Goal: Contribute content

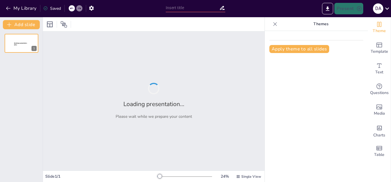
type input "Understanding the Foundations of Organizational Behavior"
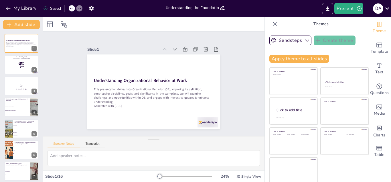
checkbox input "true"
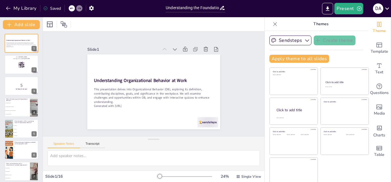
checkbox input "true"
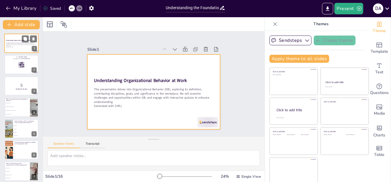
checkbox input "true"
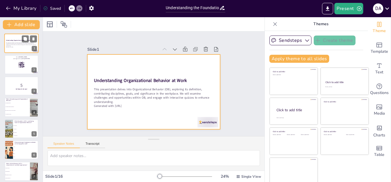
checkbox input "true"
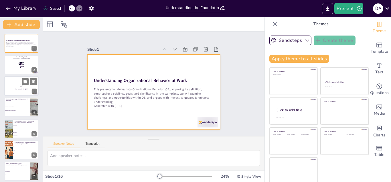
checkbox input "true"
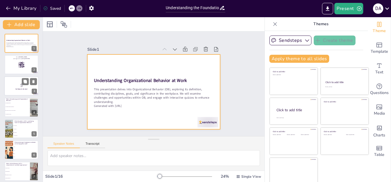
checkbox input "true"
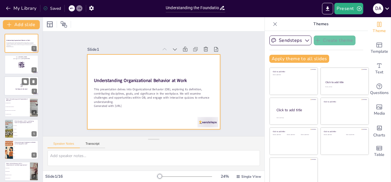
checkbox input "true"
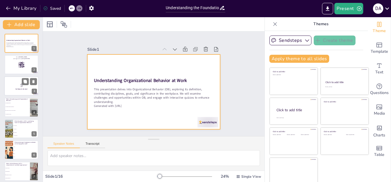
checkbox input "true"
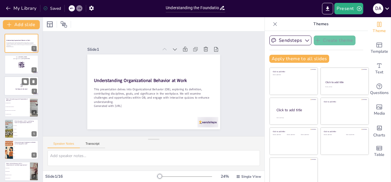
checkbox input "true"
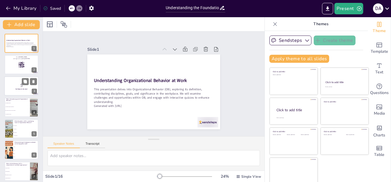
checkbox input "true"
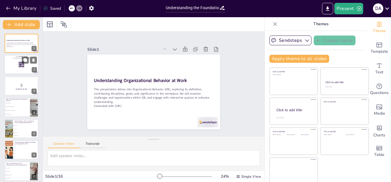
checkbox input "true"
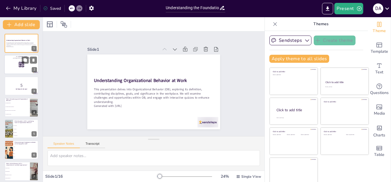
checkbox input "true"
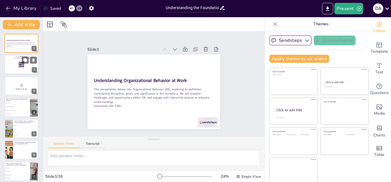
checkbox input "true"
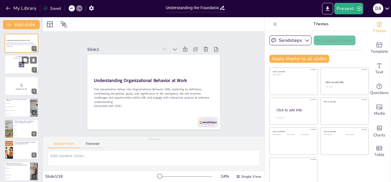
checkbox input "true"
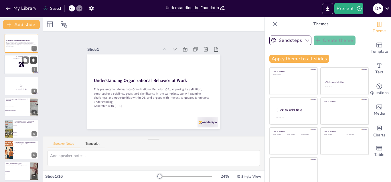
checkbox input "true"
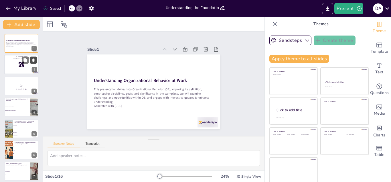
checkbox input "true"
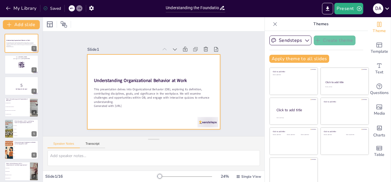
checkbox input "true"
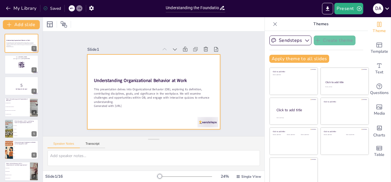
checkbox input "true"
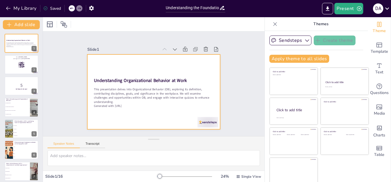
checkbox input "true"
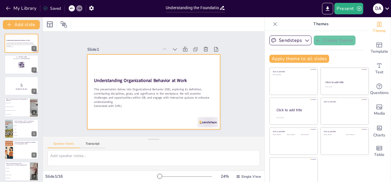
checkbox input "true"
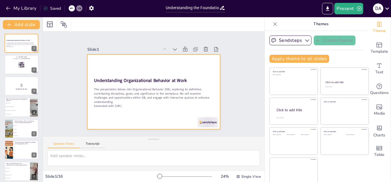
checkbox input "true"
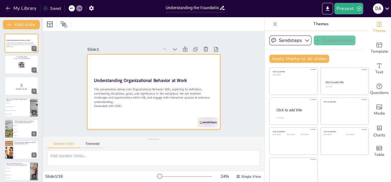
checkbox input "true"
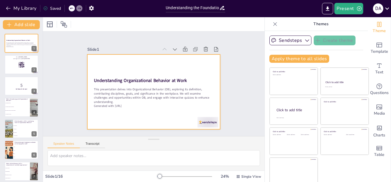
checkbox input "true"
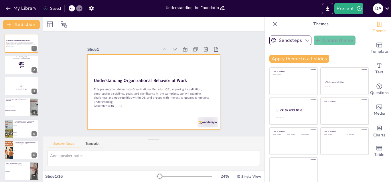
checkbox input "true"
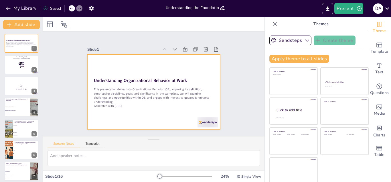
checkbox input "true"
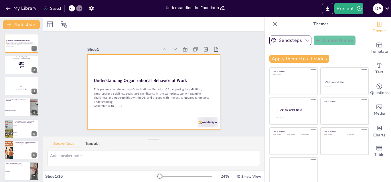
checkbox input "true"
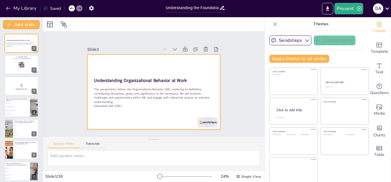
checkbox input "true"
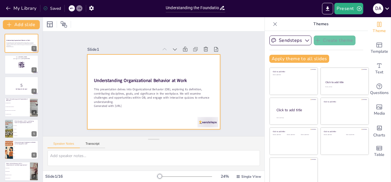
checkbox input "true"
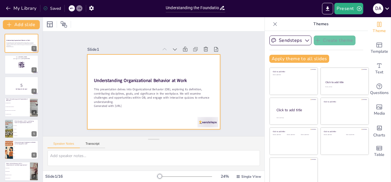
checkbox input "true"
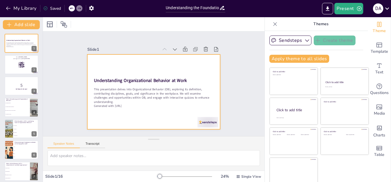
checkbox input "true"
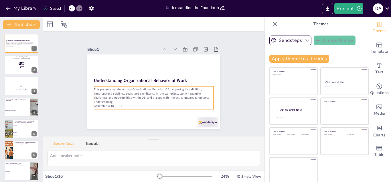
checkbox input "true"
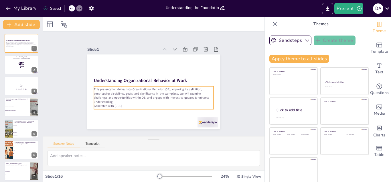
checkbox input "true"
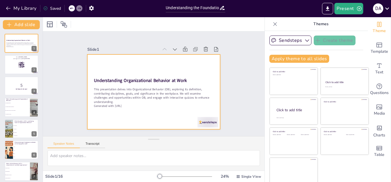
checkbox input "true"
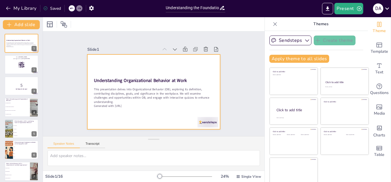
checkbox input "true"
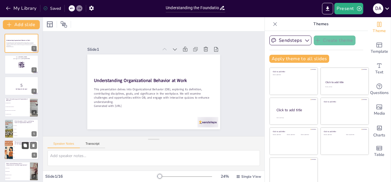
checkbox input "true"
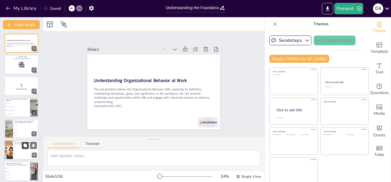
checkbox input "true"
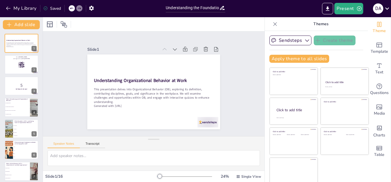
checkbox input "true"
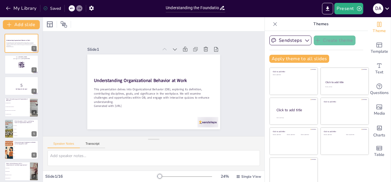
checkbox input "true"
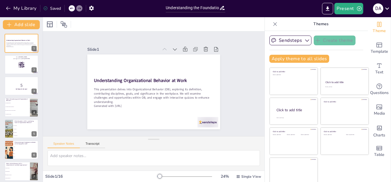
checkbox input "true"
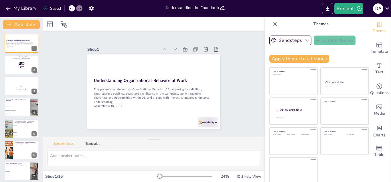
checkbox input "true"
click at [328, 8] on icon "Export to PowerPoint" at bounding box center [327, 8] width 3 height 4
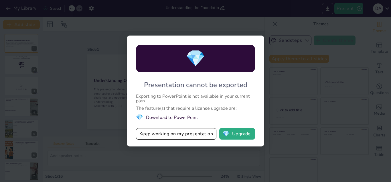
click at [290, 80] on div "💎 Presentation cannot be exported Exporting to PowerPoint is not available in y…" at bounding box center [195, 91] width 391 height 182
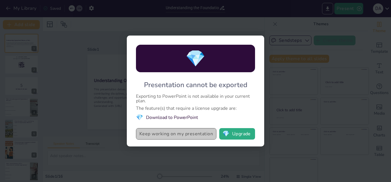
click at [186, 134] on button "Keep working on my presentation" at bounding box center [176, 133] width 80 height 11
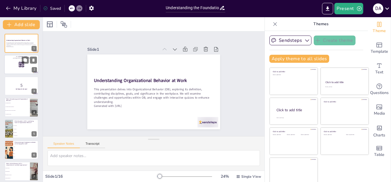
click at [21, 66] on rect at bounding box center [21, 65] width 6 height 6
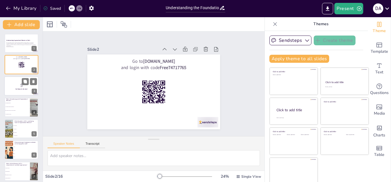
click at [17, 82] on div at bounding box center [21, 85] width 34 height 19
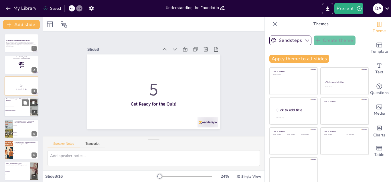
click at [15, 107] on li "To enhance employee satisfaction" at bounding box center [17, 107] width 26 height 4
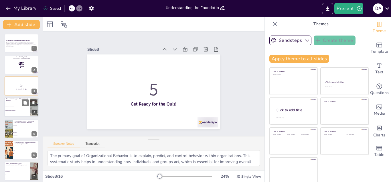
scroll to position [2, 0]
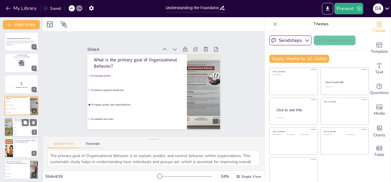
click at [17, 123] on span "Psychology" at bounding box center [26, 123] width 25 height 1
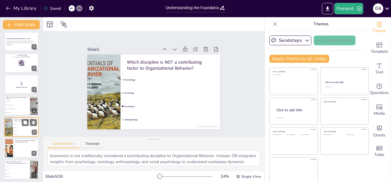
scroll to position [23, 0]
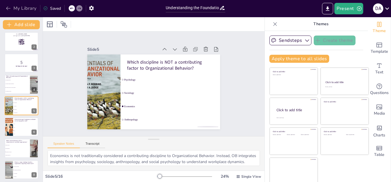
click at [14, 9] on button "My Library" at bounding box center [21, 8] width 35 height 9
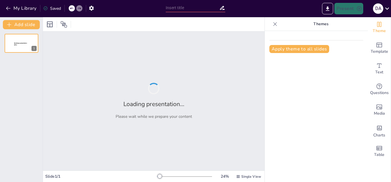
type input "Understanding the Foundations of Organizational Behavior"
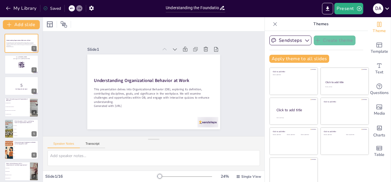
checkbox input "true"
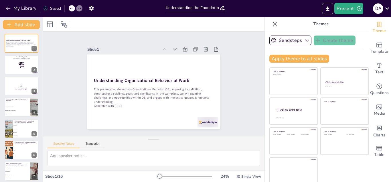
checkbox input "true"
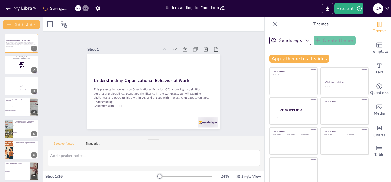
checkbox input "true"
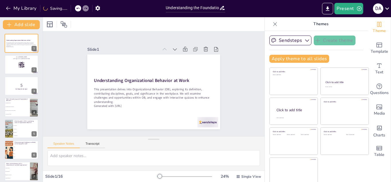
checkbox input "true"
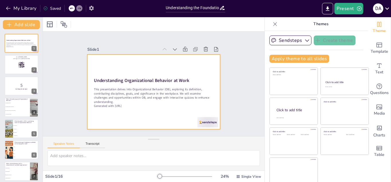
checkbox input "true"
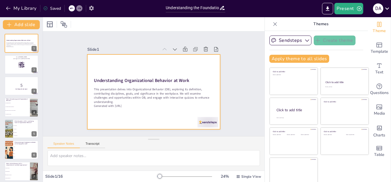
checkbox input "true"
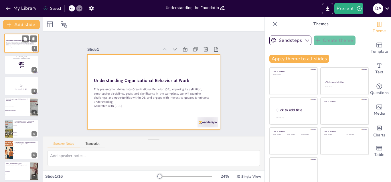
checkbox input "true"
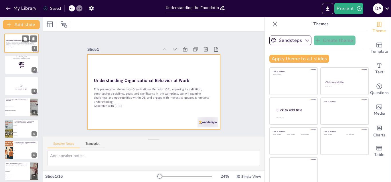
checkbox input "true"
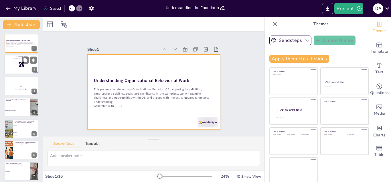
checkbox input "true"
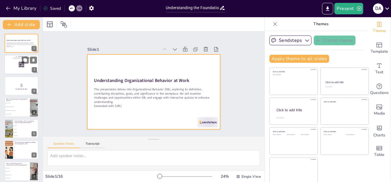
checkbox input "true"
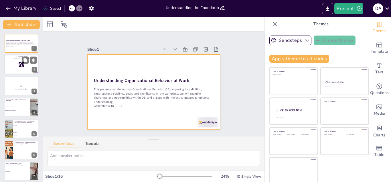
checkbox input "true"
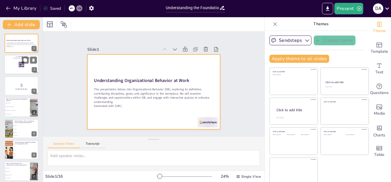
checkbox input "true"
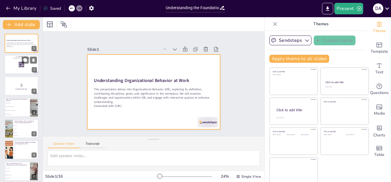
checkbox input "true"
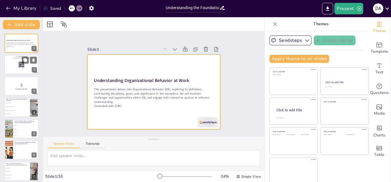
checkbox input "true"
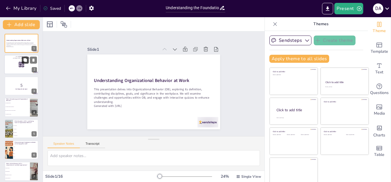
checkbox input "true"
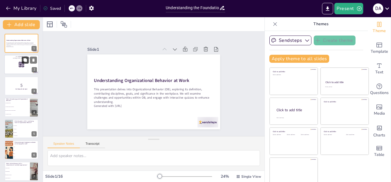
checkbox input "true"
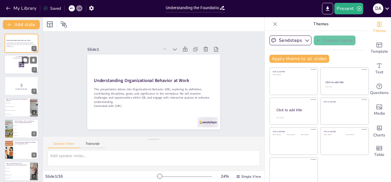
checkbox input "true"
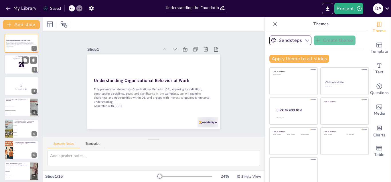
checkbox input "true"
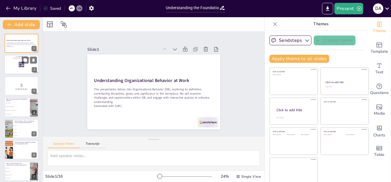
click at [9, 61] on div at bounding box center [21, 64] width 34 height 19
checkbox input "true"
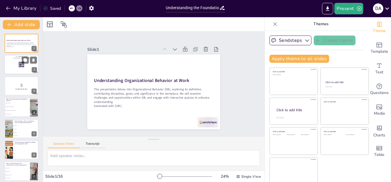
checkbox input "true"
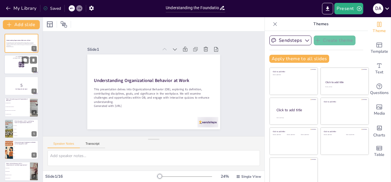
checkbox input "true"
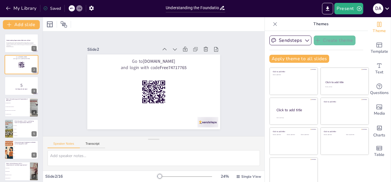
checkbox input "true"
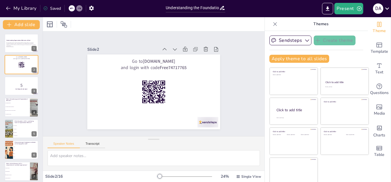
checkbox input "true"
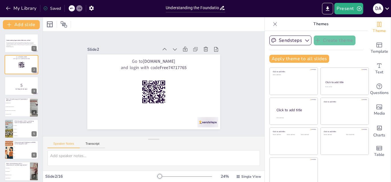
checkbox input "true"
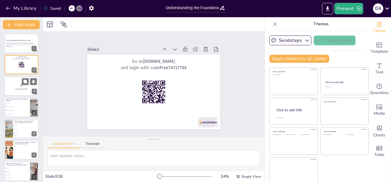
checkbox input "true"
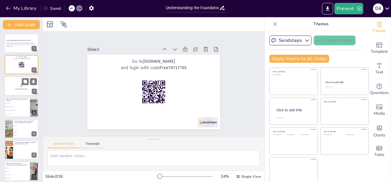
checkbox input "true"
click at [12, 80] on div at bounding box center [21, 85] width 34 height 19
checkbox input "true"
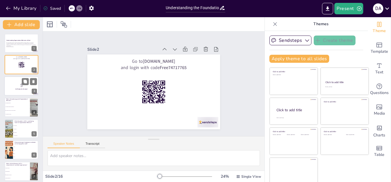
checkbox input "true"
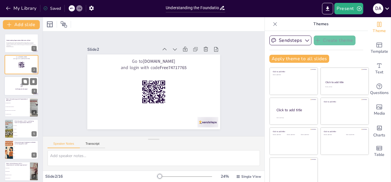
checkbox input "true"
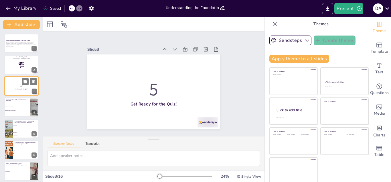
checkbox input "true"
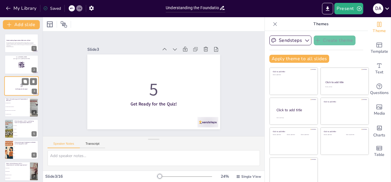
checkbox input "true"
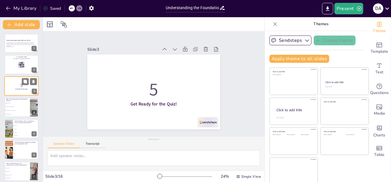
checkbox input "true"
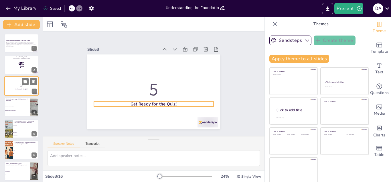
checkbox input "true"
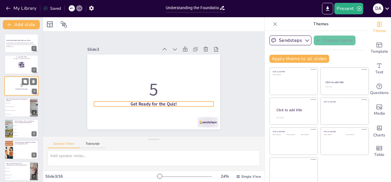
checkbox input "true"
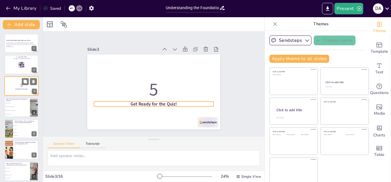
checkbox input "true"
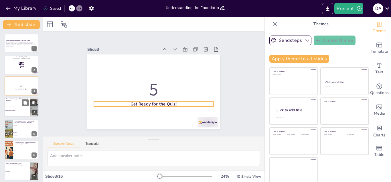
checkbox input "true"
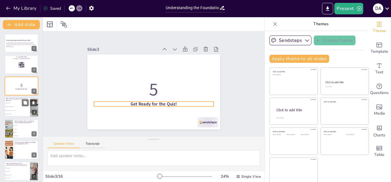
checkbox input "true"
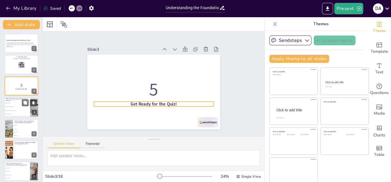
checkbox input "true"
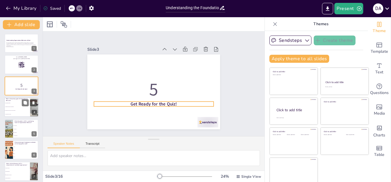
checkbox input "true"
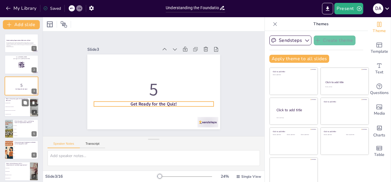
checkbox input "true"
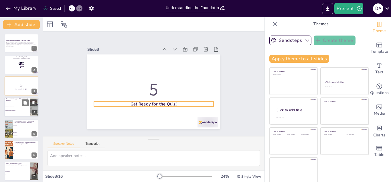
checkbox input "true"
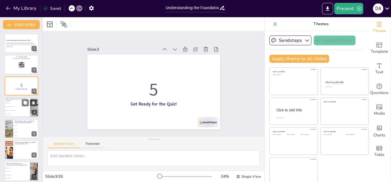
click at [13, 106] on li "To enhance employee satisfaction" at bounding box center [17, 107] width 26 height 4
type textarea "The primary goal of Organizational Behavior is to explain, predict, and control…"
checkbox input "true"
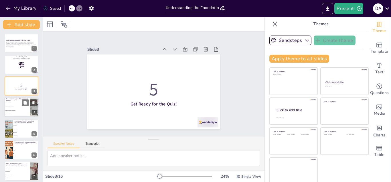
checkbox input "true"
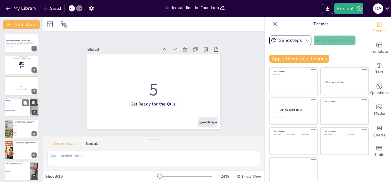
checkbox input "true"
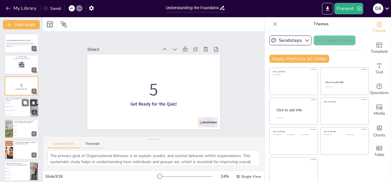
scroll to position [2, 0]
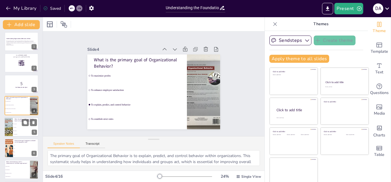
click at [16, 127] on li "Sociology" at bounding box center [26, 126] width 26 height 3
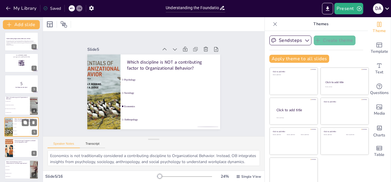
scroll to position [23, 0]
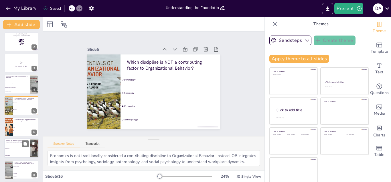
click at [17, 144] on li "Selective hiring" at bounding box center [17, 144] width 26 height 3
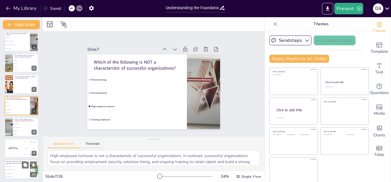
scroll to position [98, 0]
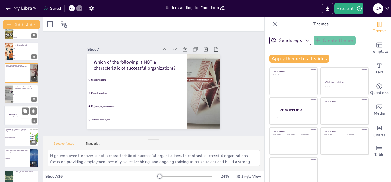
click at [10, 112] on div "The winner is Niels 🏆" at bounding box center [12, 115] width 17 height 19
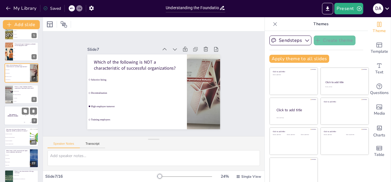
scroll to position [108, 0]
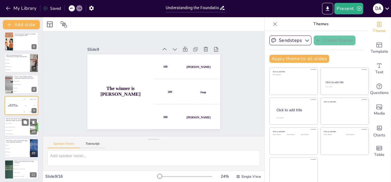
click at [13, 130] on li "The right to free healthcare" at bounding box center [17, 130] width 26 height 3
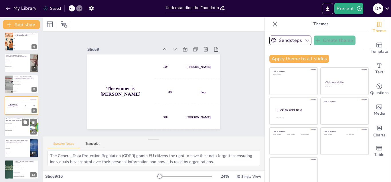
scroll to position [129, 0]
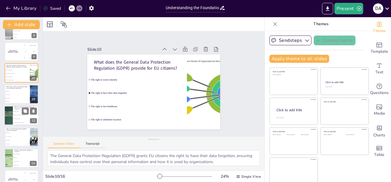
click at [16, 119] on li "High employee benefits" at bounding box center [26, 119] width 26 height 4
